Goal: Task Accomplishment & Management: Manage account settings

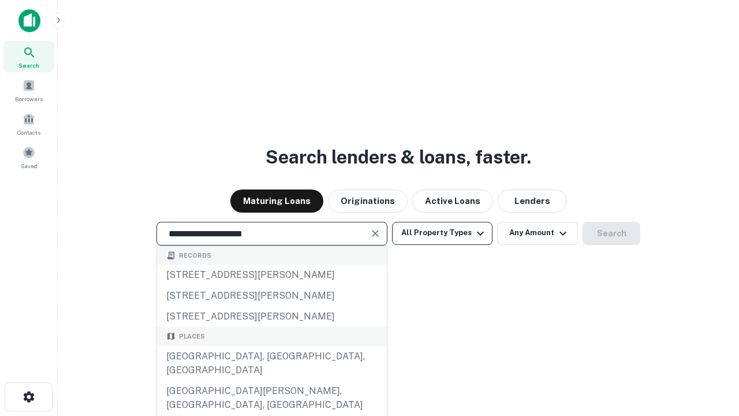
click at [272, 381] on div "[GEOGRAPHIC_DATA], [GEOGRAPHIC_DATA], [GEOGRAPHIC_DATA]" at bounding box center [272, 363] width 230 height 35
click at [443, 233] on button "All Property Types" at bounding box center [442, 233] width 101 height 23
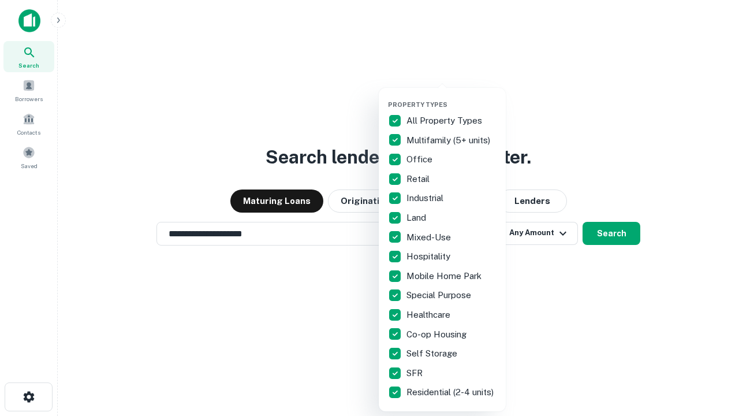
type input "**********"
click at [452, 97] on button "button" at bounding box center [451, 97] width 127 height 1
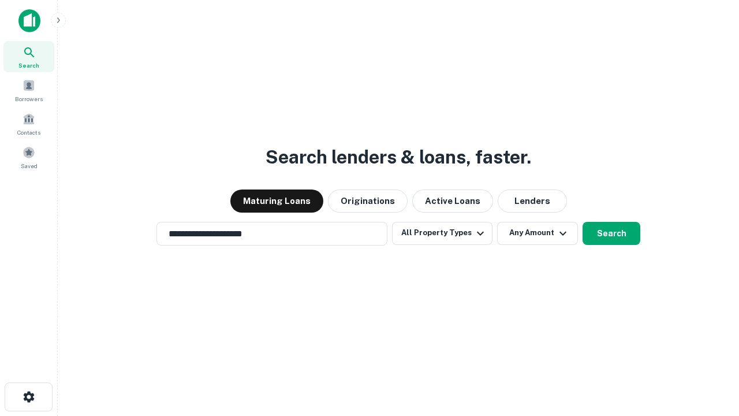
scroll to position [7, 139]
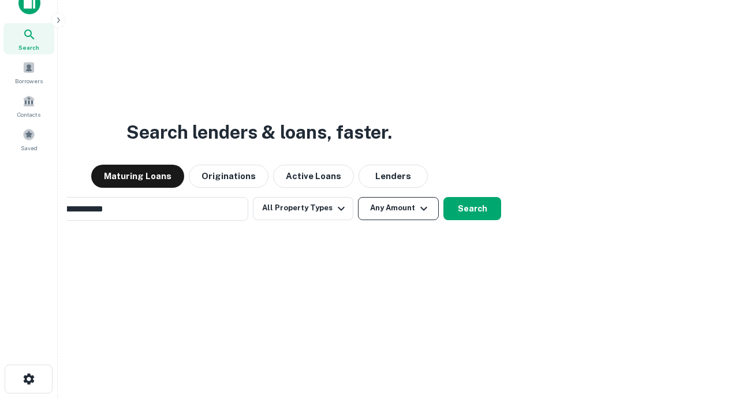
click at [358, 197] on button "Any Amount" at bounding box center [398, 208] width 81 height 23
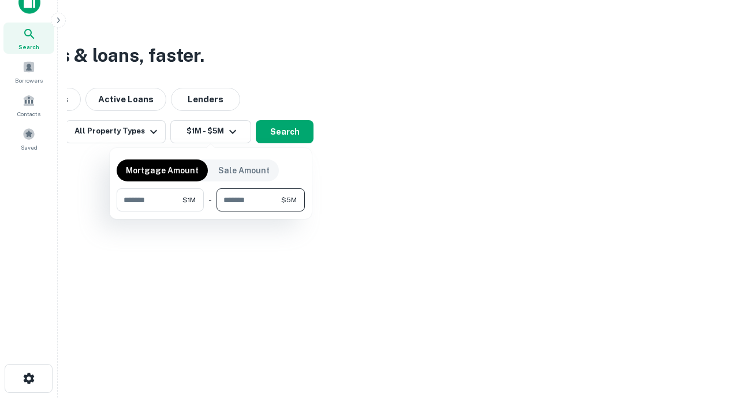
type input "*******"
click at [211, 211] on button "button" at bounding box center [211, 211] width 188 height 1
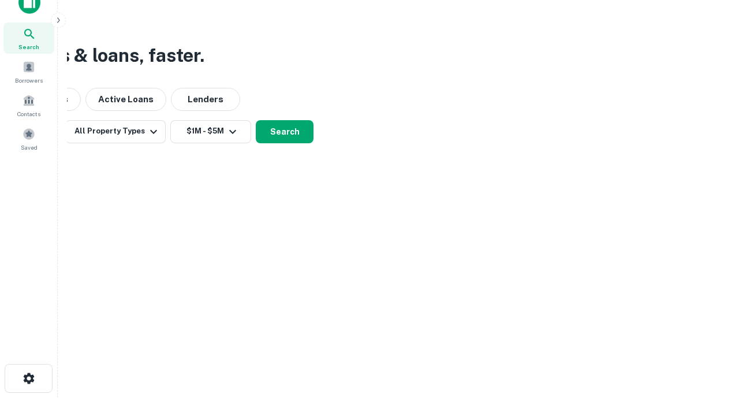
scroll to position [7, 213]
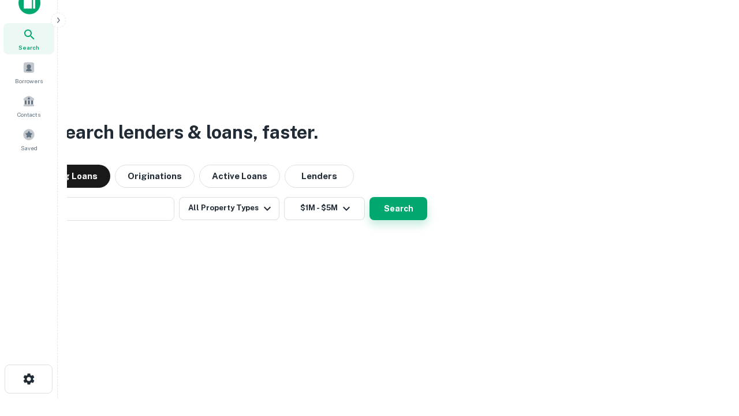
click at [370, 197] on button "Search" at bounding box center [399, 208] width 58 height 23
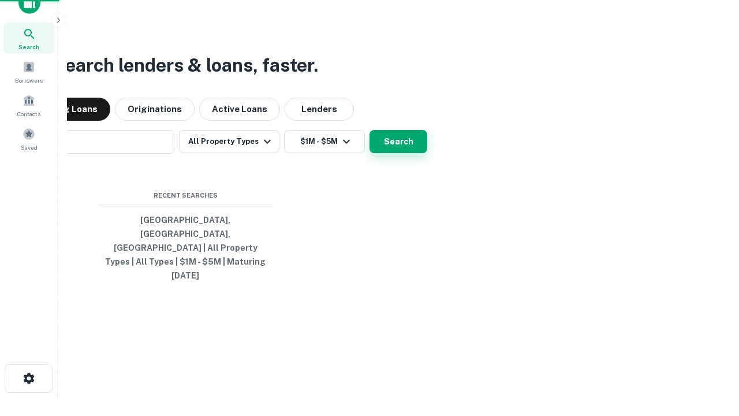
scroll to position [31, 327]
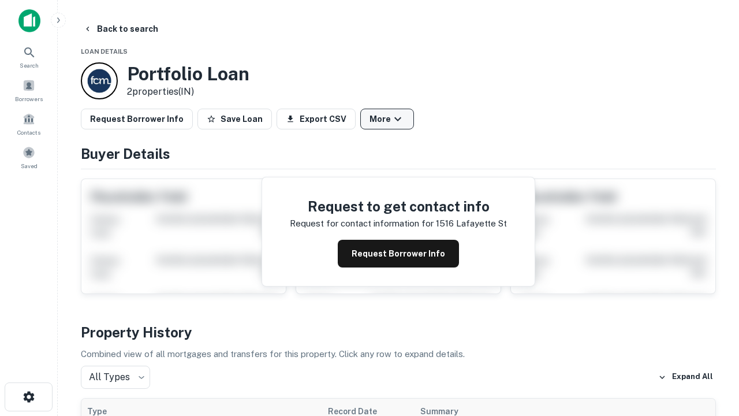
click at [387, 119] on button "More" at bounding box center [387, 119] width 54 height 21
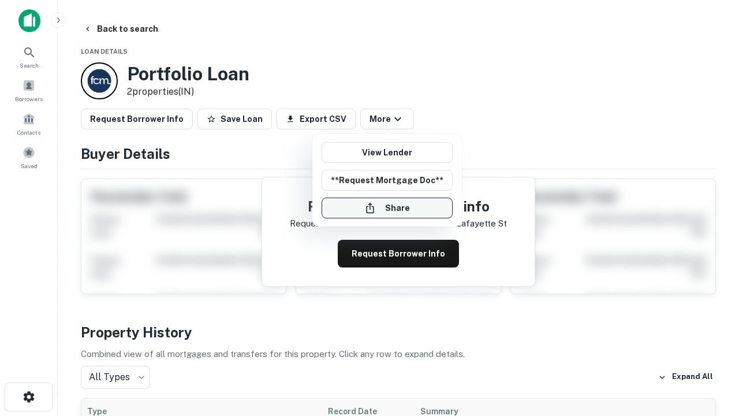
click at [387, 208] on button "Share" at bounding box center [387, 208] width 131 height 21
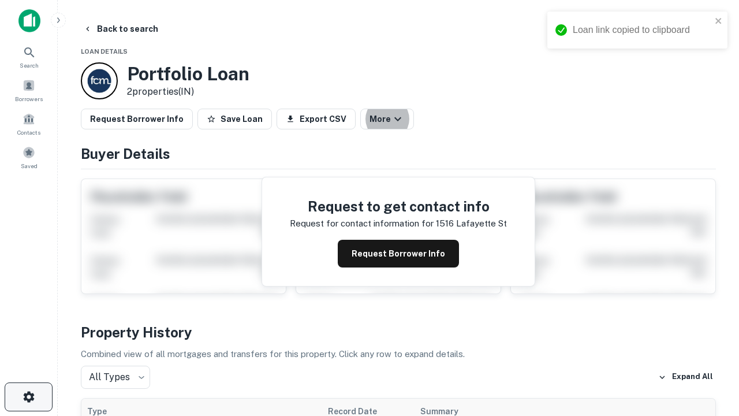
click at [28, 397] on icon "button" at bounding box center [29, 397] width 14 height 14
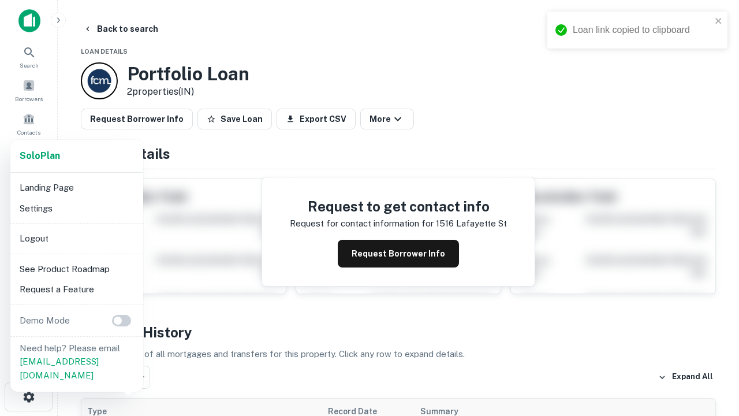
click at [76, 238] on li "Logout" at bounding box center [77, 238] width 124 height 21
